Goal: Task Accomplishment & Management: Complete application form

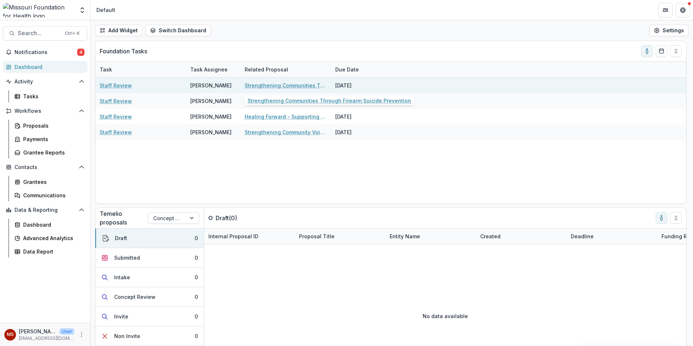
click at [283, 86] on link "Strengthening Communities Through Firearm Suicide Prevention" at bounding box center [285, 85] width 82 height 8
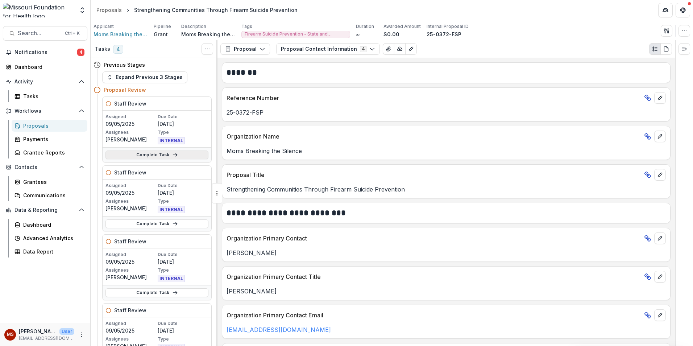
click at [141, 157] on link "Complete Task" at bounding box center [156, 154] width 103 height 9
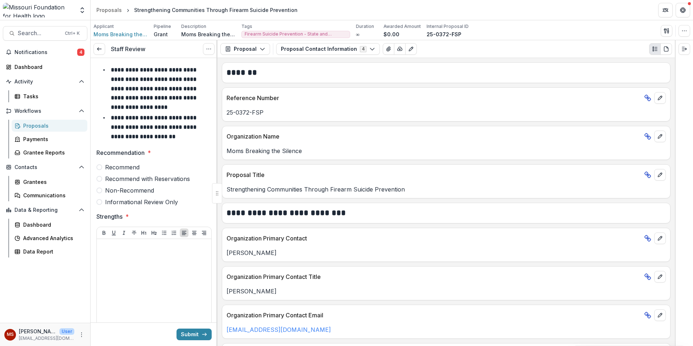
click at [102, 167] on span at bounding box center [99, 167] width 6 height 6
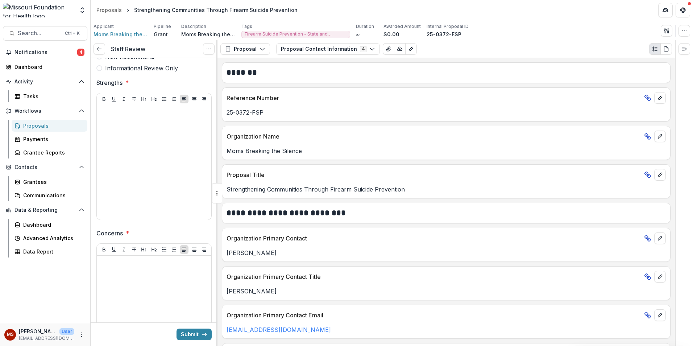
scroll to position [145, 0]
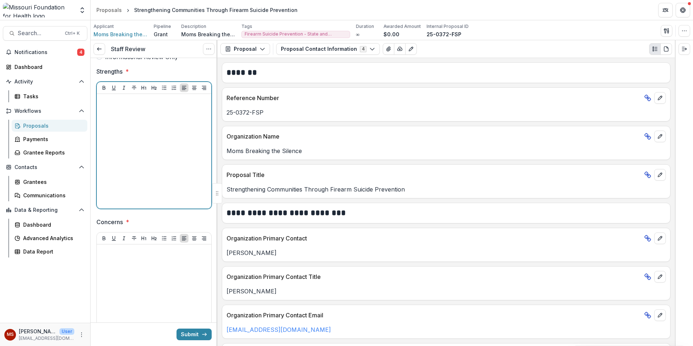
click at [118, 145] on div at bounding box center [154, 151] width 109 height 109
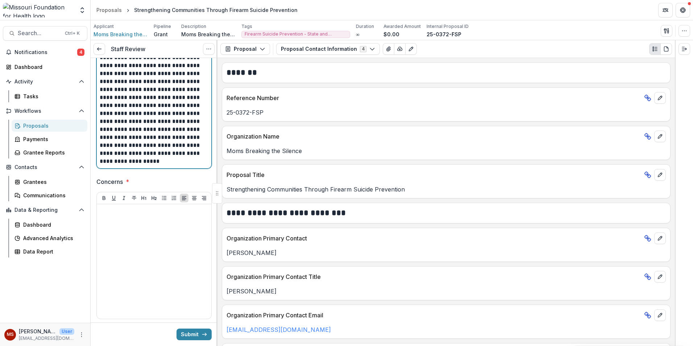
scroll to position [326, 0]
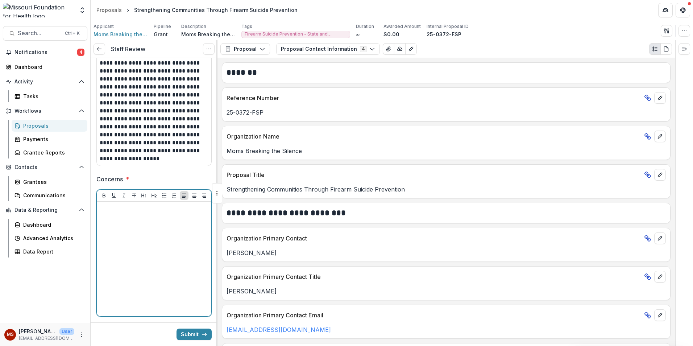
click at [134, 239] on div at bounding box center [154, 258] width 109 height 109
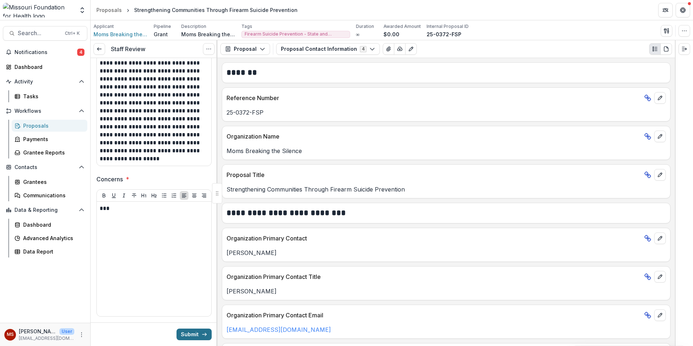
click at [198, 336] on button "Submit" at bounding box center [193, 334] width 35 height 12
